Goal: Task Accomplishment & Management: Use online tool/utility

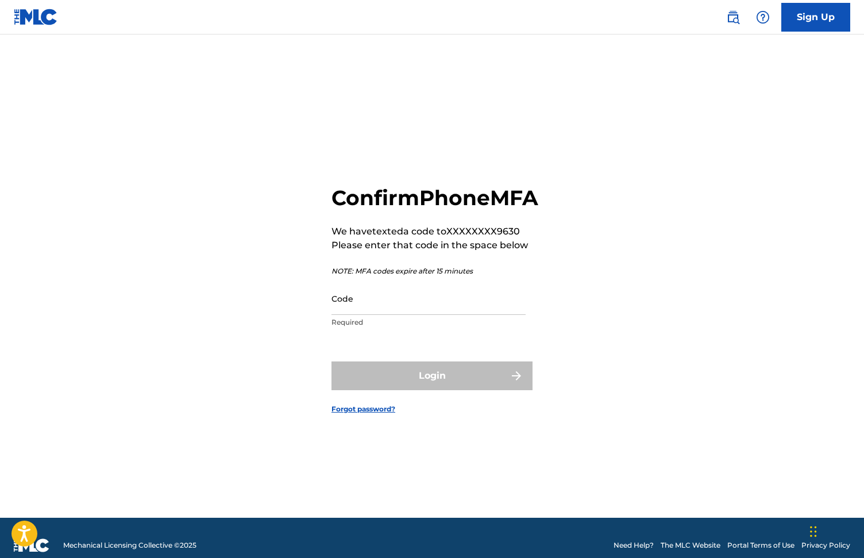
click at [369, 315] on input "Code" at bounding box center [428, 298] width 194 height 33
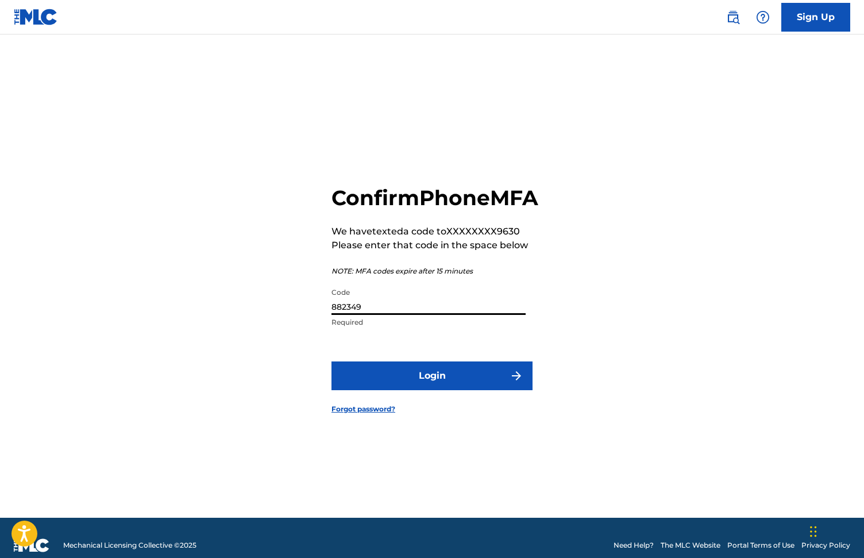
type input "882349"
click at [420, 386] on button "Login" at bounding box center [431, 375] width 201 height 29
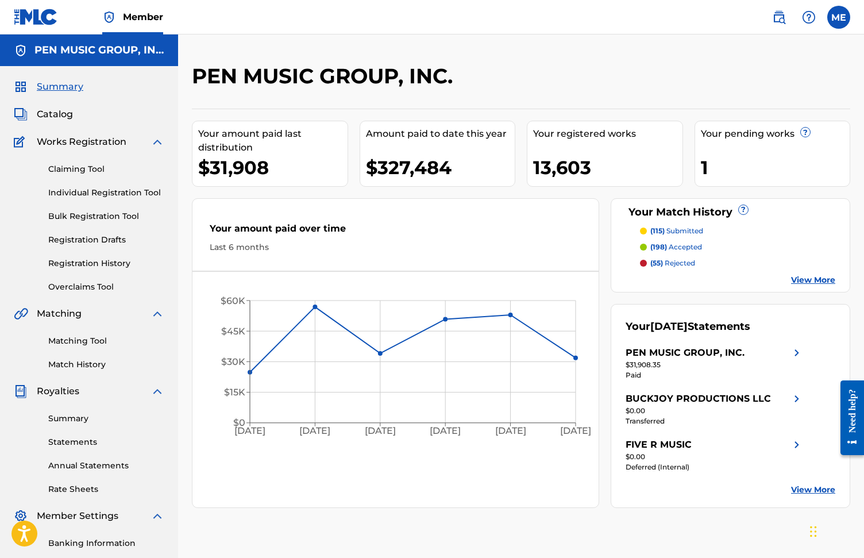
click at [60, 340] on link "Matching Tool" at bounding box center [106, 341] width 116 height 12
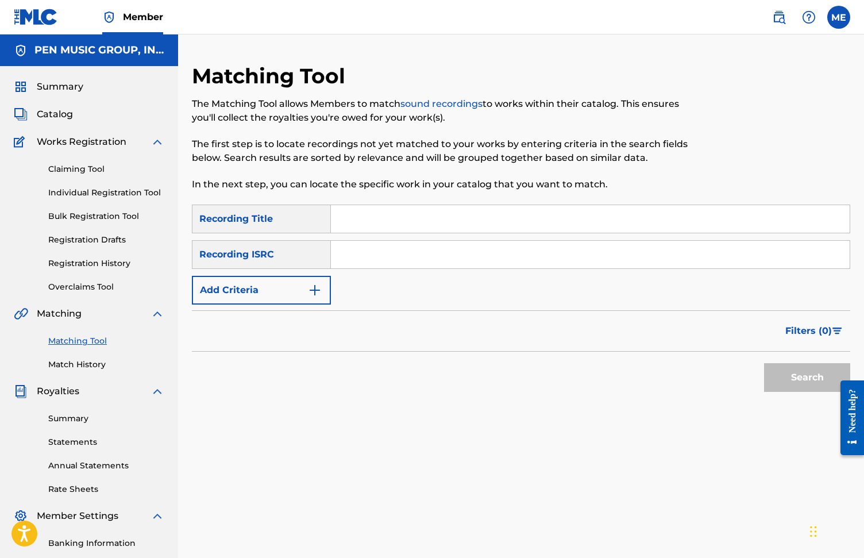
click at [295, 284] on button "Add Criteria" at bounding box center [261, 290] width 139 height 29
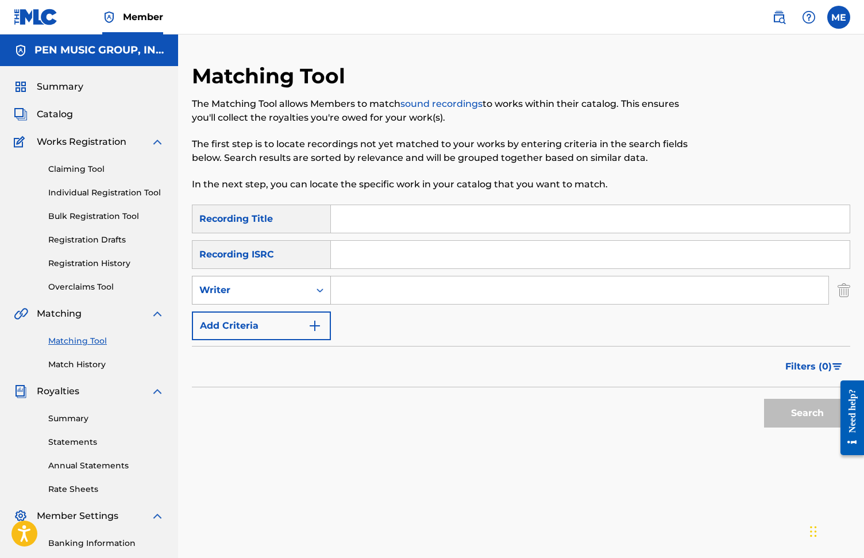
click at [304, 284] on div "Writer" at bounding box center [250, 290] width 117 height 22
click at [295, 317] on div "Recording Artist" at bounding box center [261, 318] width 138 height 29
click at [376, 293] on input "Search Form" at bounding box center [579, 290] width 497 height 28
type input ""[PERSON_NAME]""
click at [807, 413] on button "Search" at bounding box center [807, 412] width 86 height 29
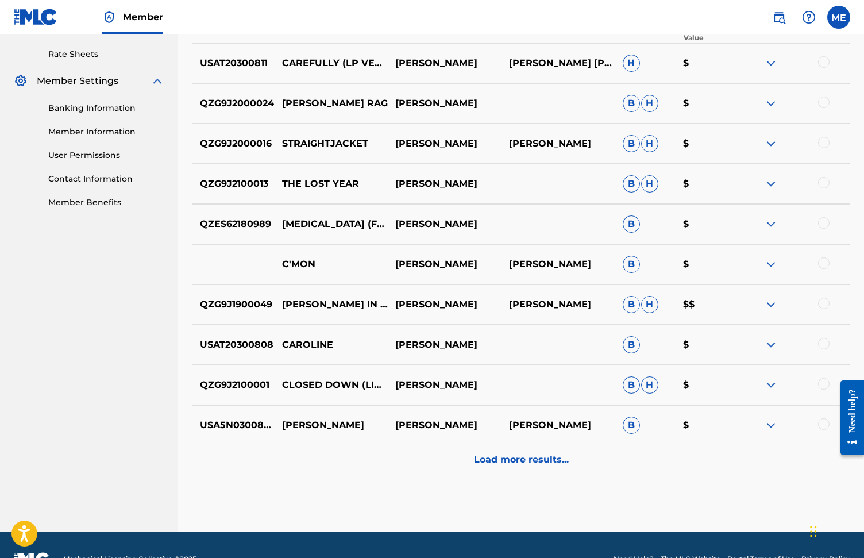
scroll to position [425, 1]
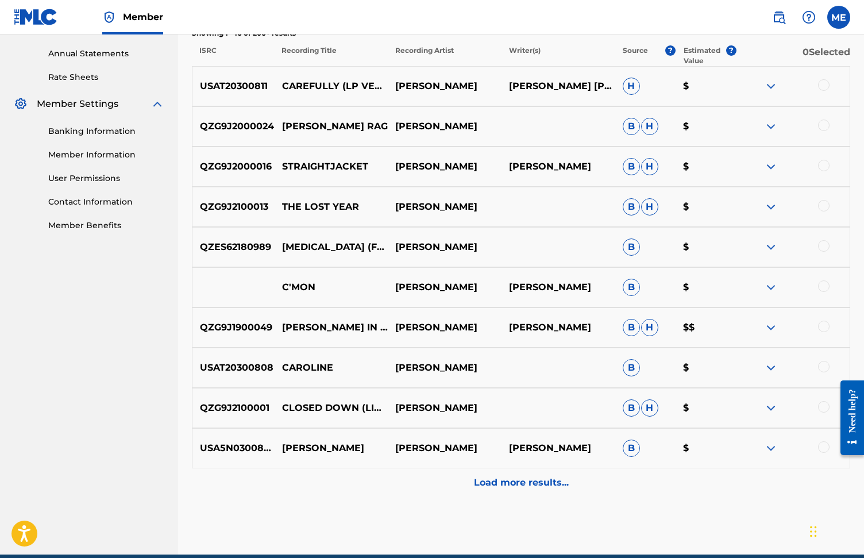
click at [512, 480] on p "Load more results..." at bounding box center [521, 482] width 95 height 14
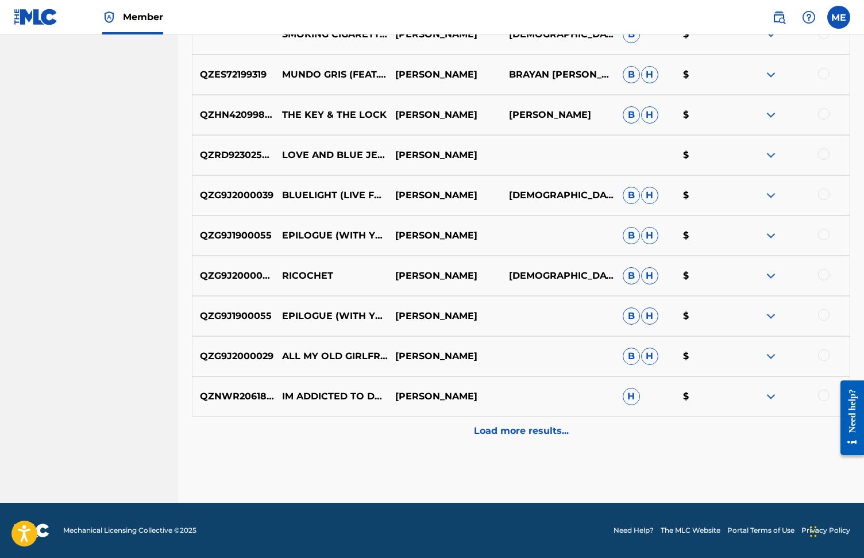
click at [531, 427] on p "Load more results..." at bounding box center [521, 431] width 95 height 14
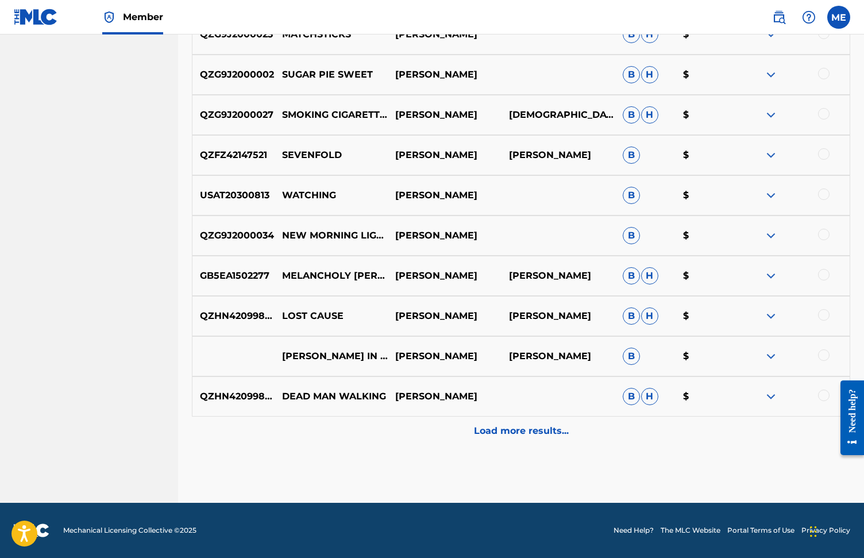
click at [531, 427] on p "Load more results..." at bounding box center [521, 431] width 95 height 14
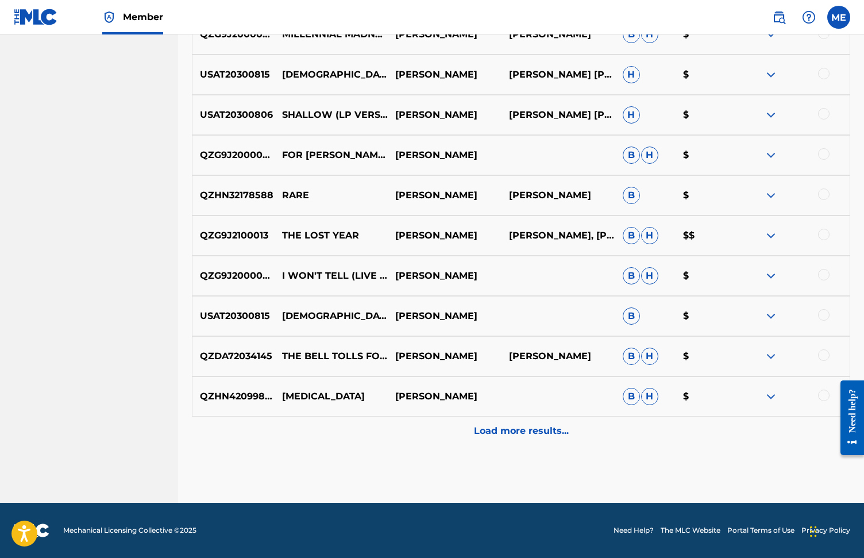
click at [531, 427] on p "Load more results..." at bounding box center [521, 431] width 95 height 14
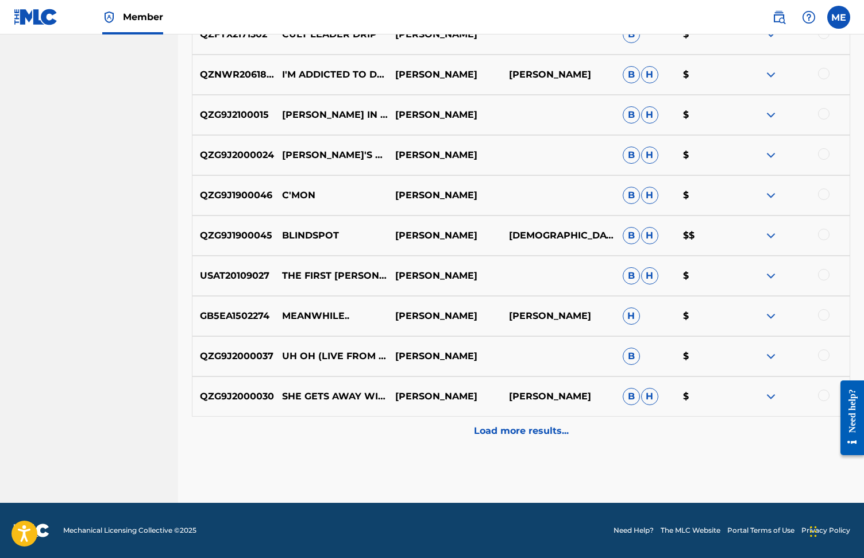
click at [531, 427] on p "Load more results..." at bounding box center [521, 431] width 95 height 14
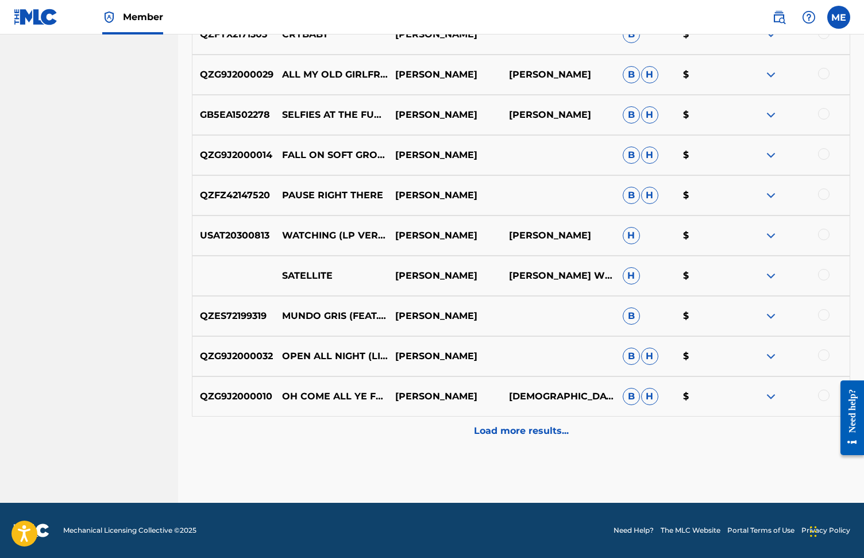
click at [531, 427] on p "Load more results..." at bounding box center [521, 431] width 95 height 14
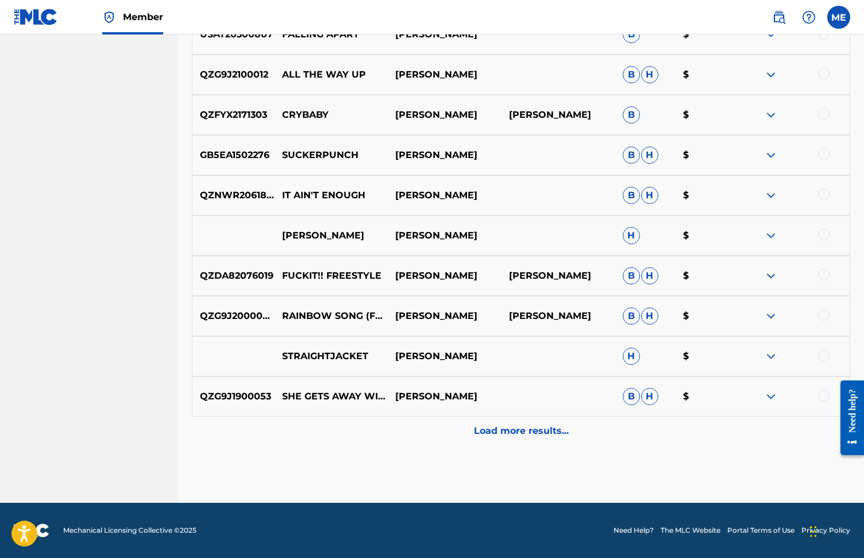
click at [531, 427] on p "Load more results..." at bounding box center [521, 431] width 95 height 14
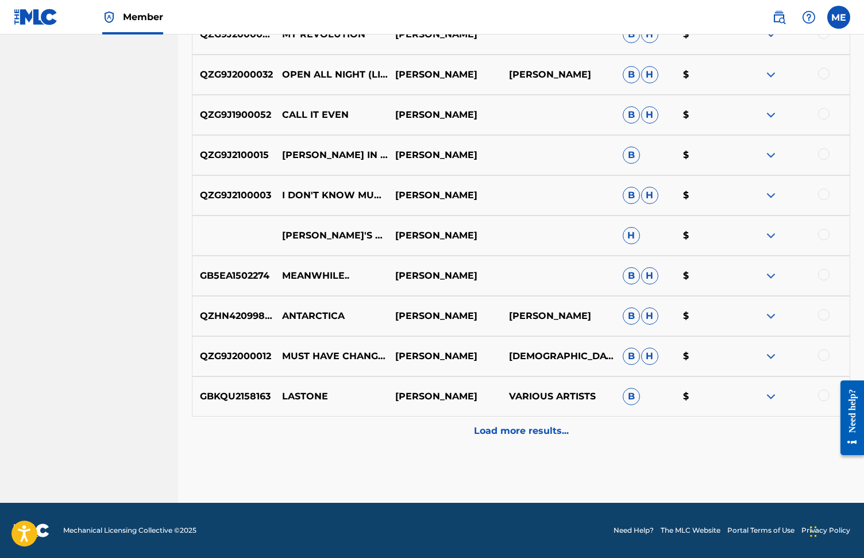
click at [531, 427] on p "Load more results..." at bounding box center [521, 431] width 95 height 14
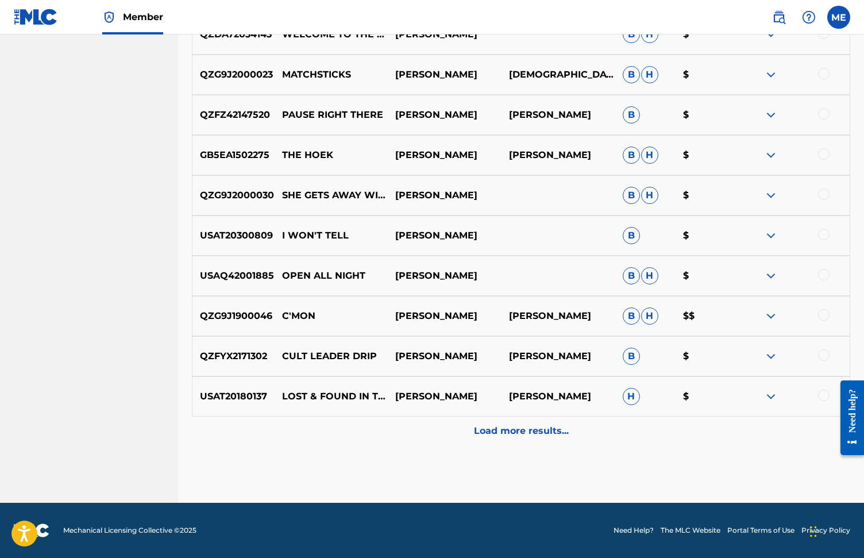
click at [531, 427] on p "Load more results..." at bounding box center [521, 431] width 95 height 14
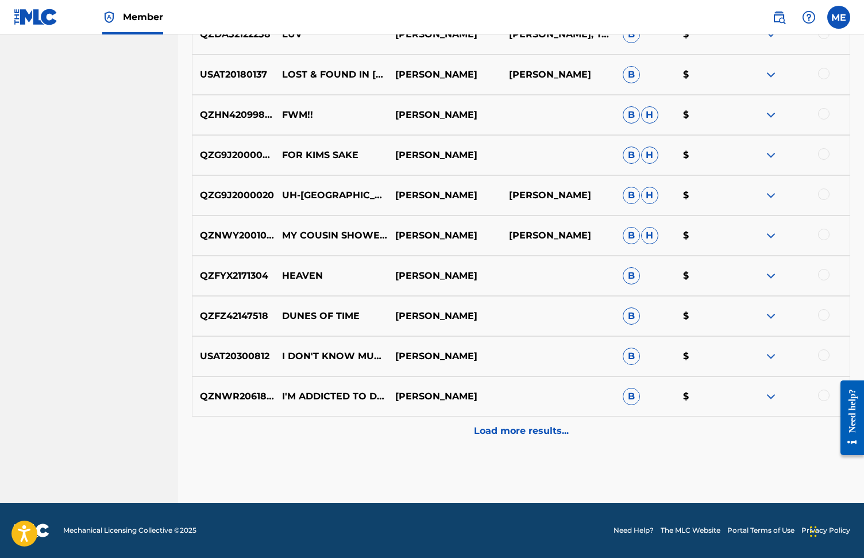
click at [531, 427] on p "Load more results..." at bounding box center [521, 431] width 95 height 14
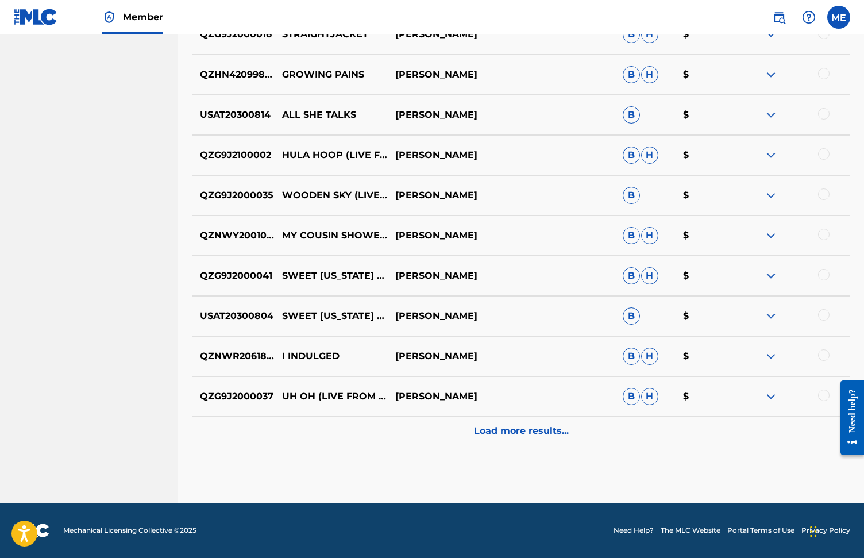
scroll to position [4483, 0]
